Goal: Entertainment & Leisure: Consume media (video, audio)

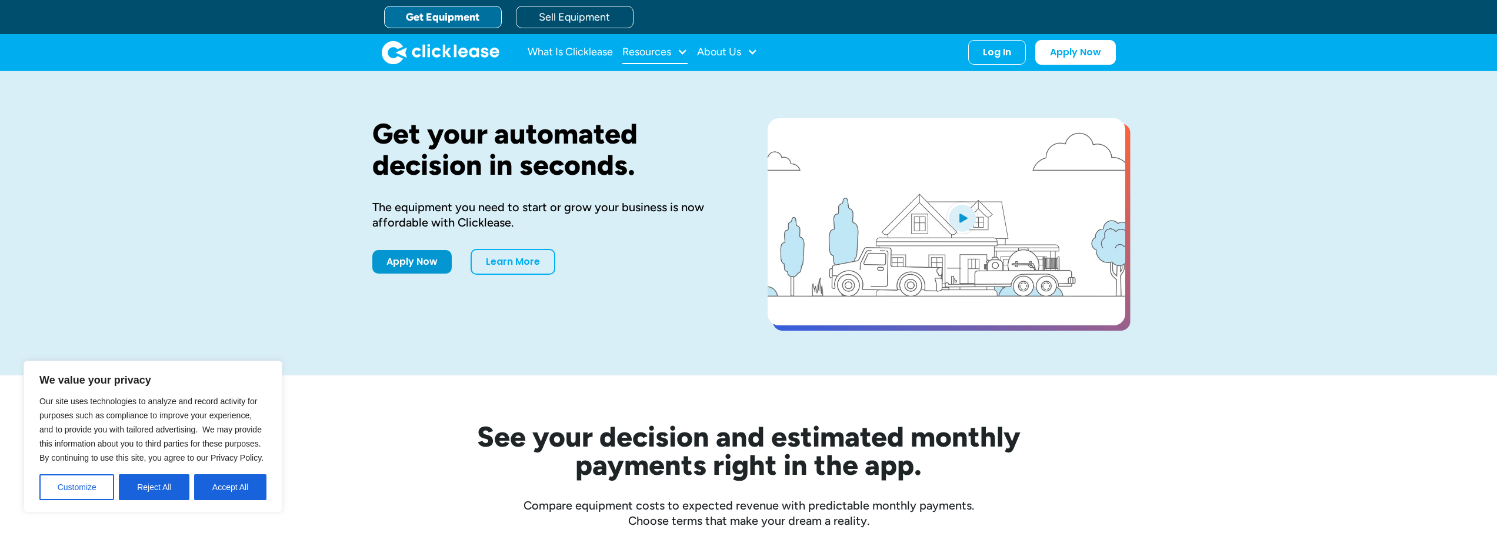
click at [646, 52] on div "Resources" at bounding box center [646, 52] width 49 height 0
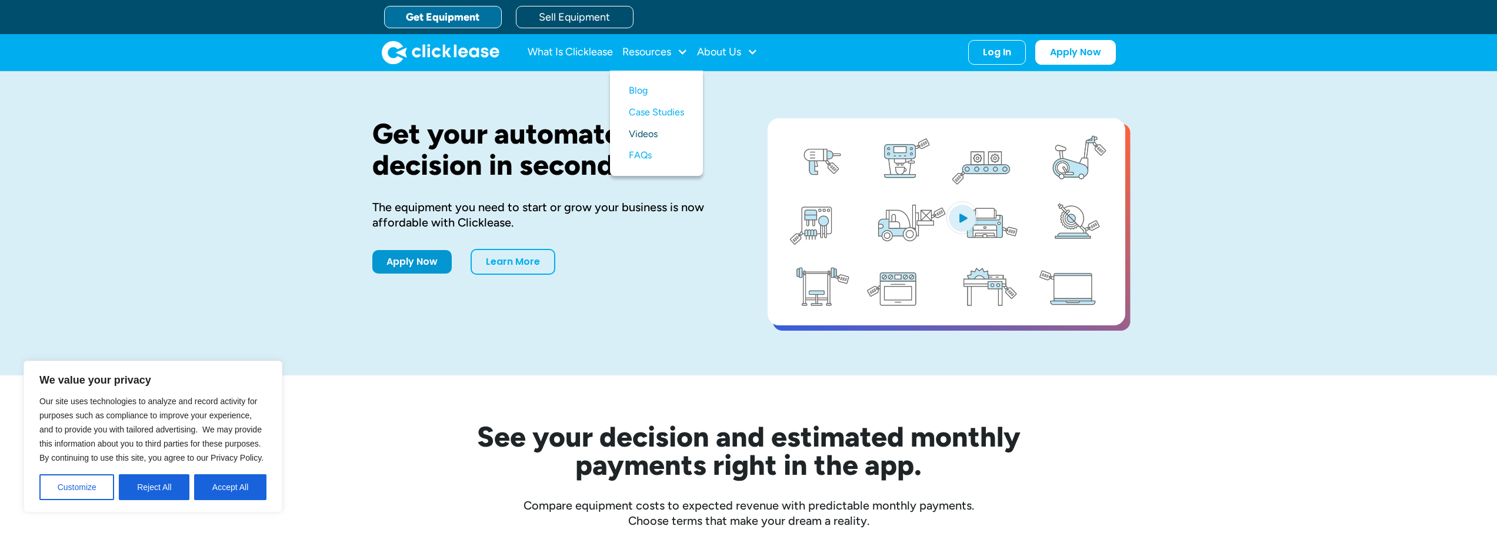
click at [651, 129] on link "Videos" at bounding box center [656, 135] width 55 height 22
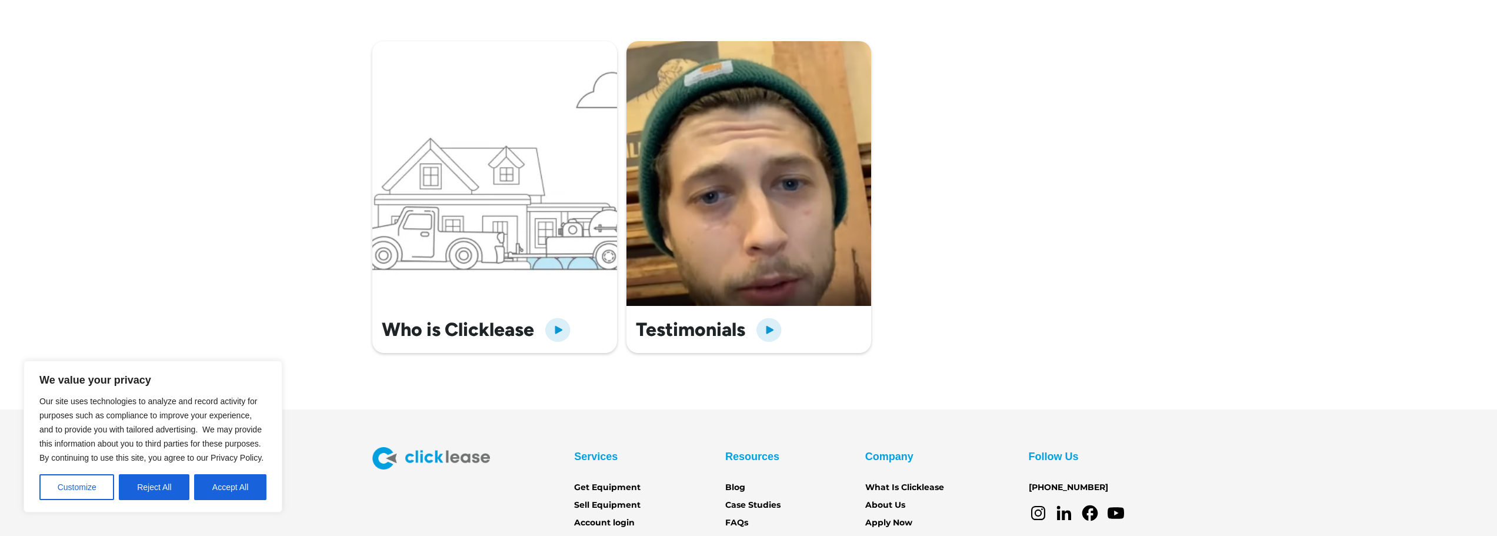
scroll to position [412, 0]
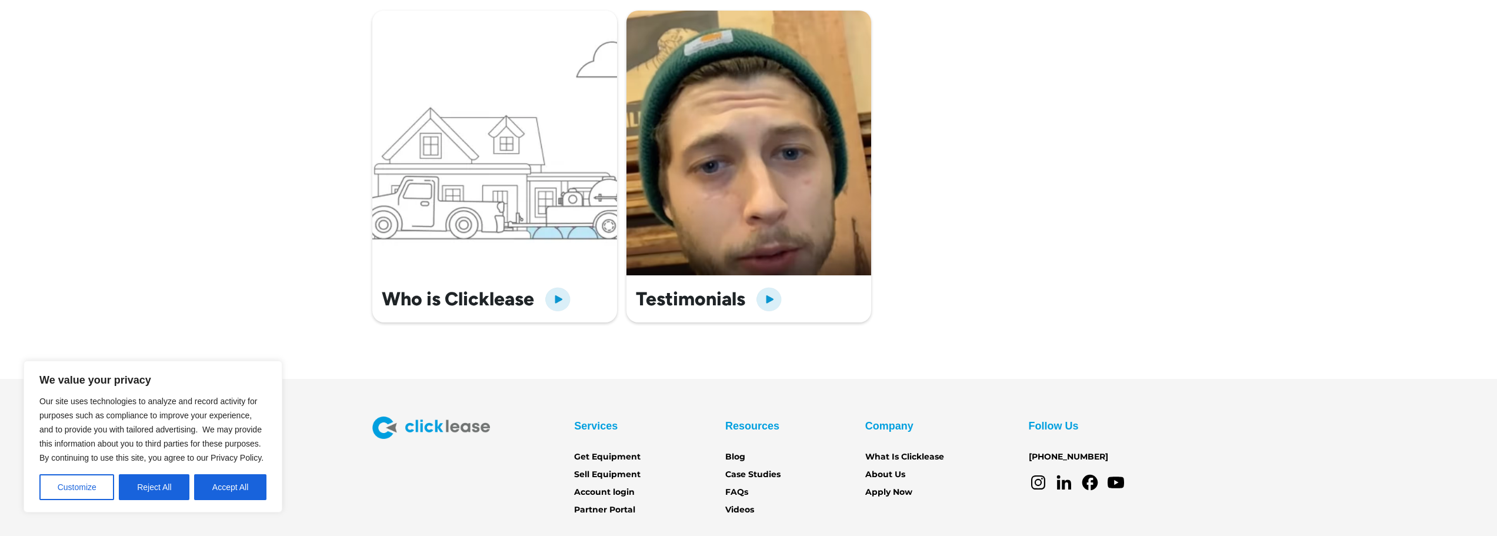
click at [561, 298] on img "open lightbox" at bounding box center [558, 299] width 28 height 28
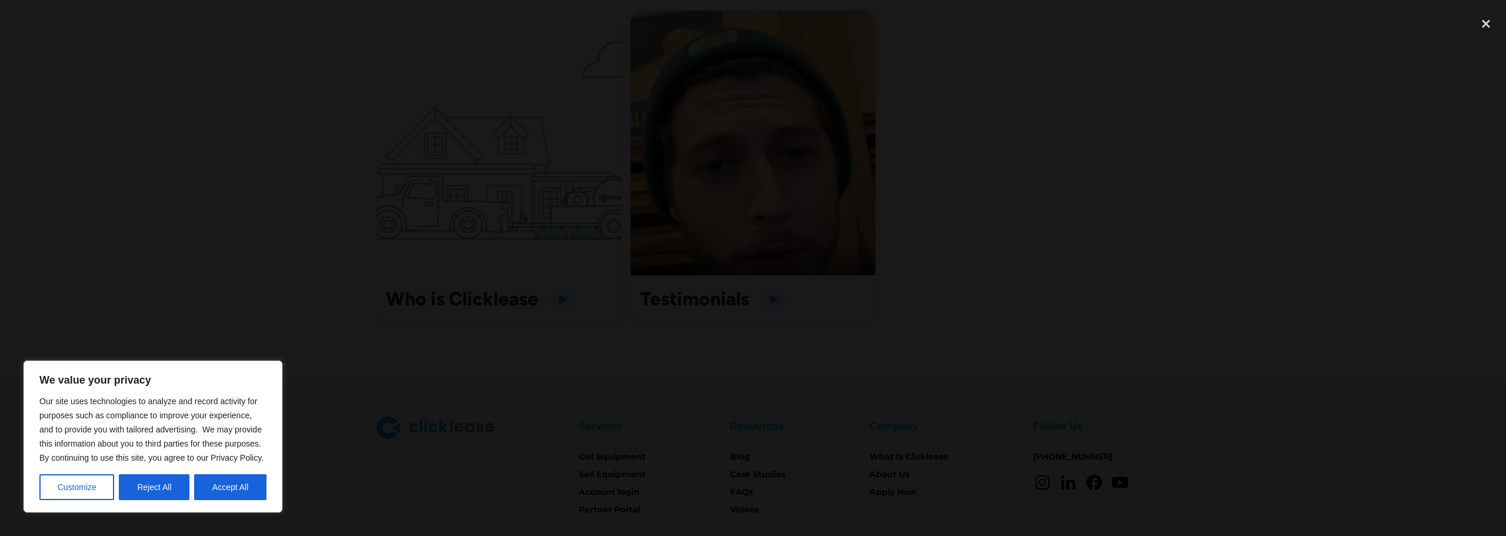
click at [1196, 256] on div at bounding box center [753, 268] width 1506 height 515
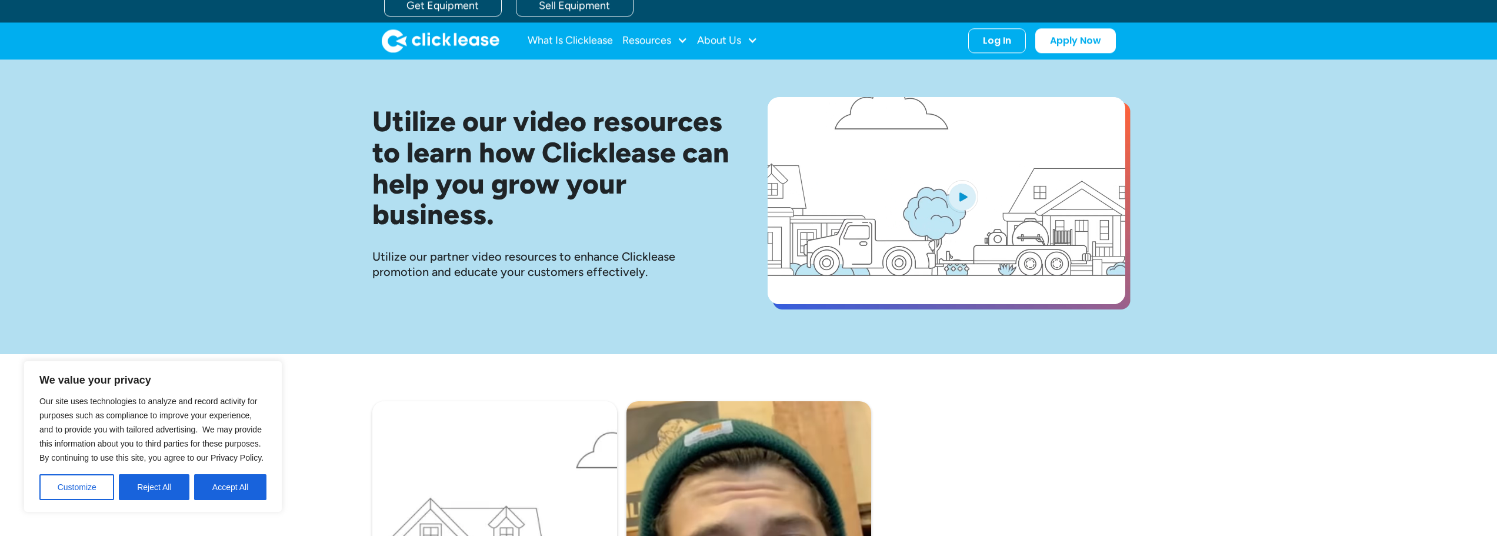
scroll to position [0, 0]
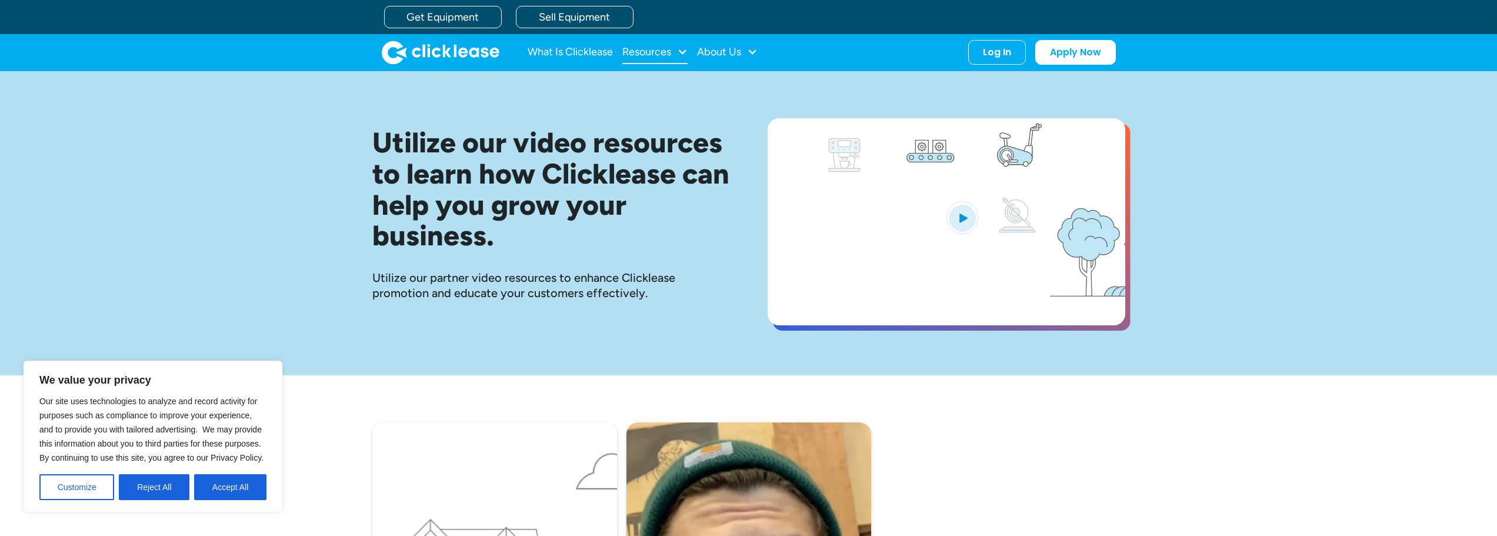
click at [661, 52] on div "Resources" at bounding box center [646, 52] width 49 height 0
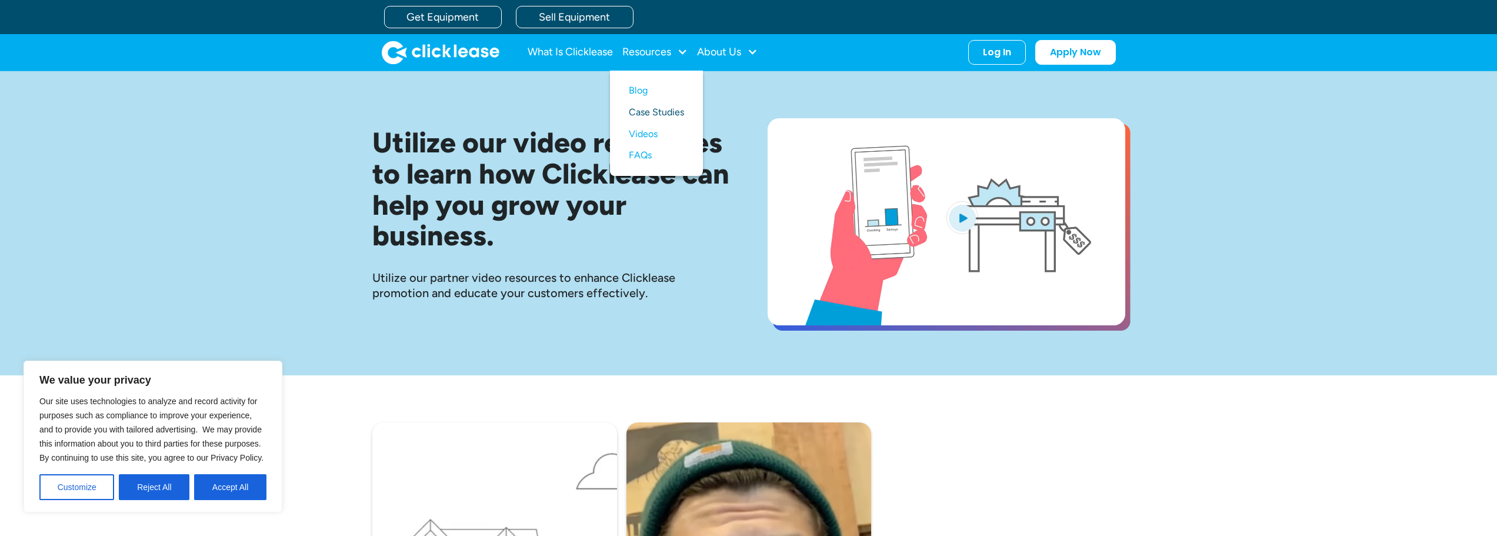
click at [664, 116] on link "Case Studies" at bounding box center [656, 113] width 55 height 22
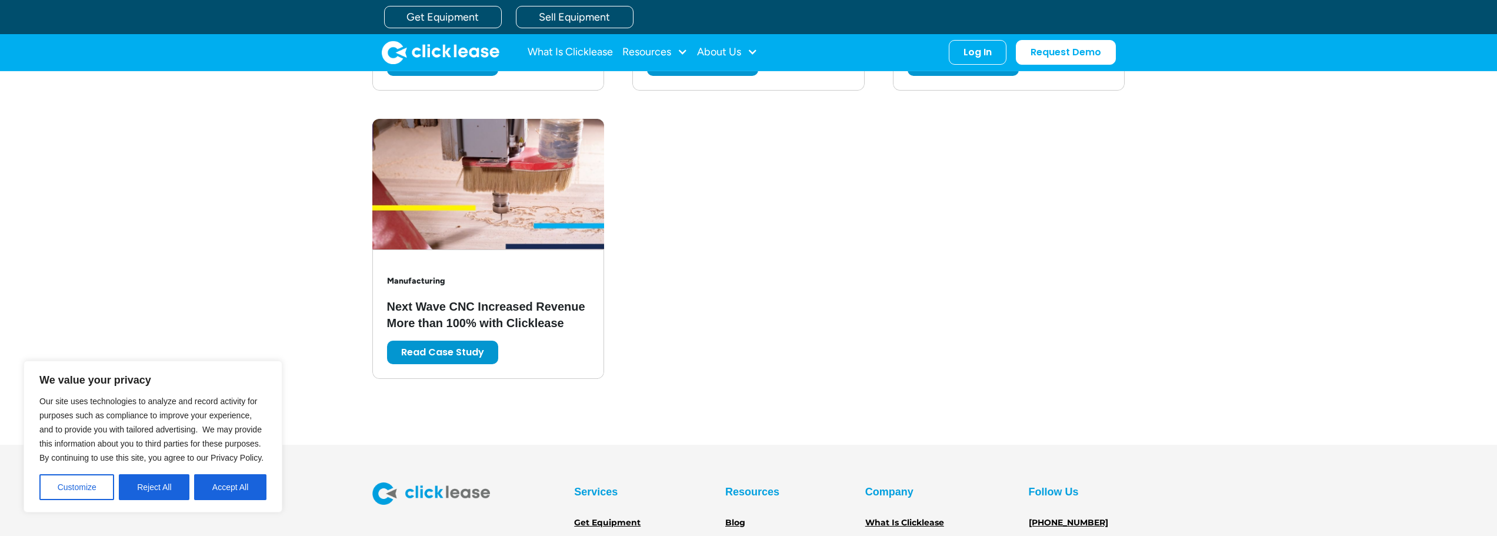
scroll to position [2294, 0]
